Goal: Book appointment/travel/reservation

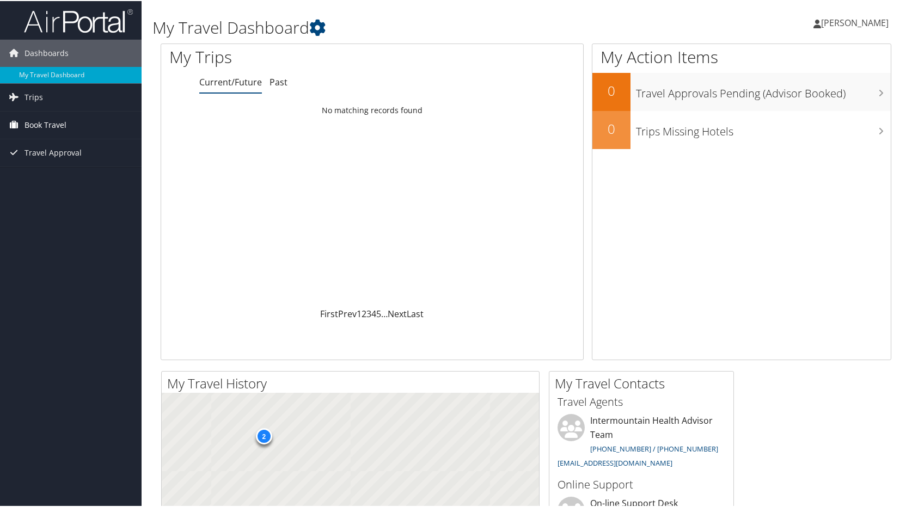
click at [57, 117] on span "Book Travel" at bounding box center [45, 124] width 42 height 27
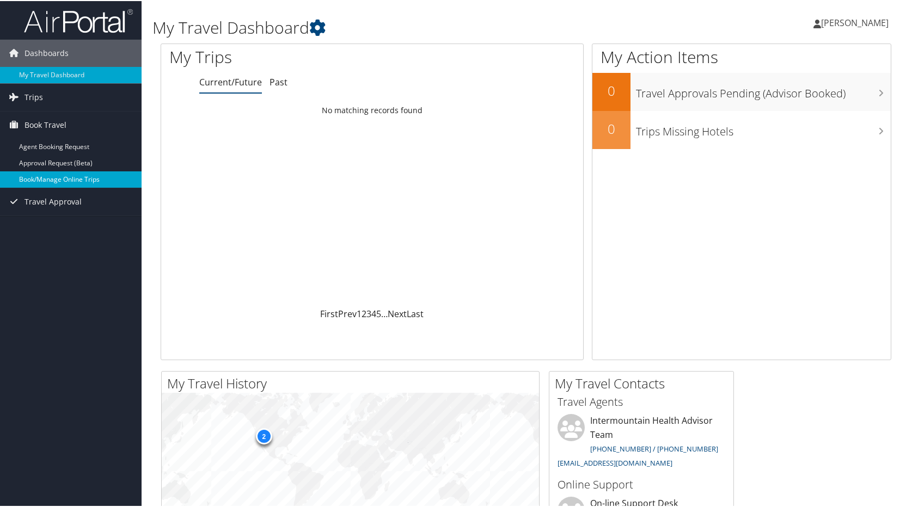
click at [47, 175] on link "Book/Manage Online Trips" at bounding box center [71, 178] width 142 height 16
click at [43, 176] on link "Book/Manage Online Trips" at bounding box center [71, 178] width 142 height 16
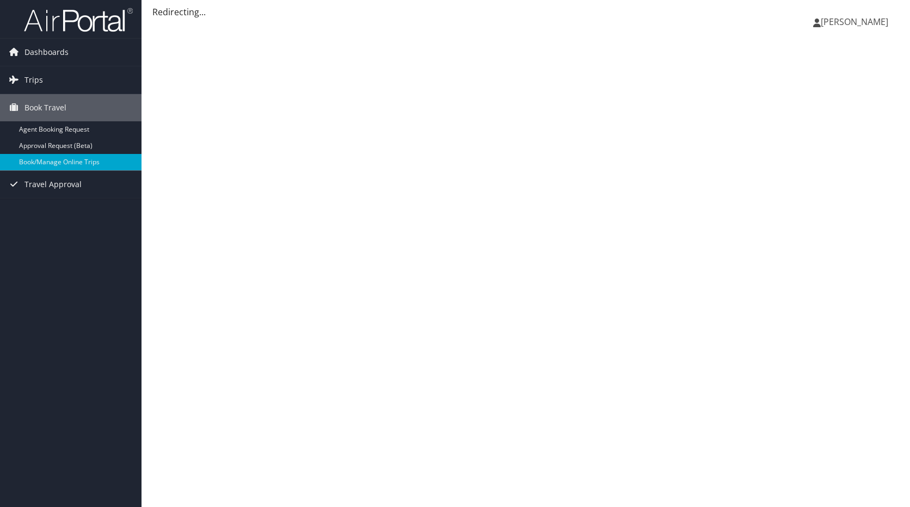
click at [867, 20] on span "[PERSON_NAME]" at bounding box center [855, 22] width 68 height 12
